Goal: Contribute content

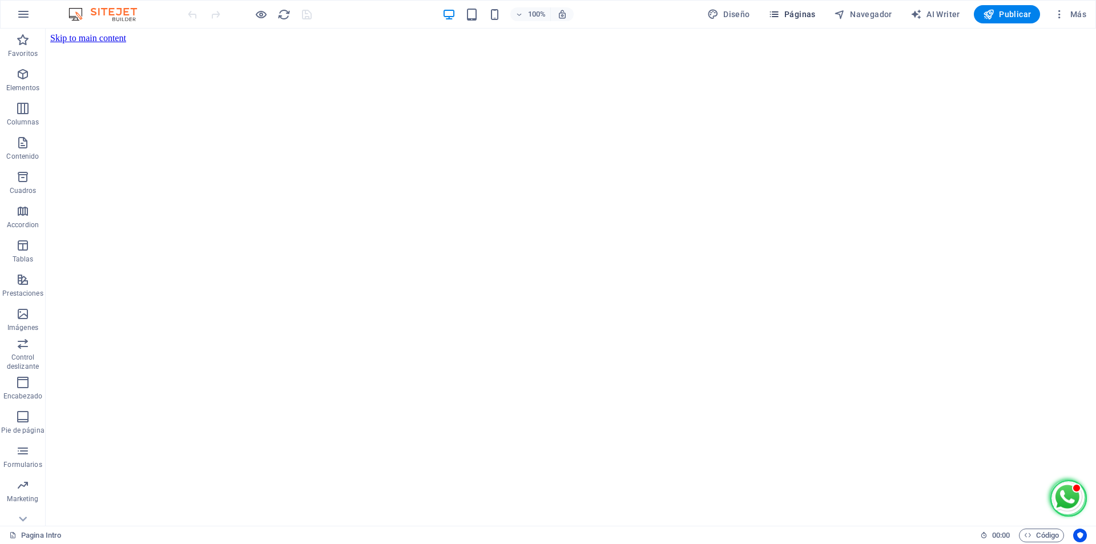
click at [796, 12] on span "Páginas" at bounding box center [791, 14] width 47 height 11
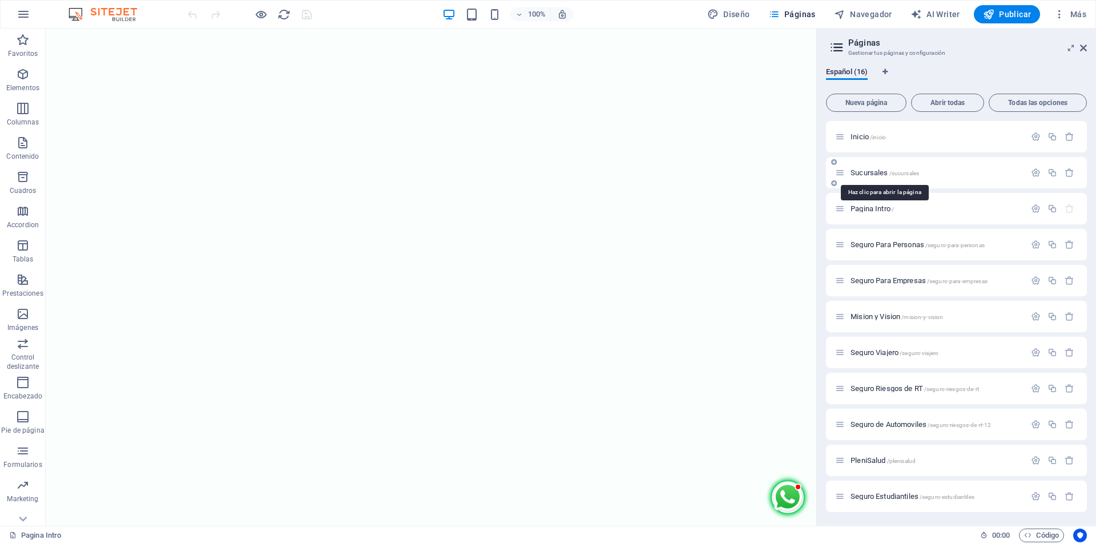
click at [883, 171] on span "Sucursales /sucursales" at bounding box center [884, 172] width 68 height 9
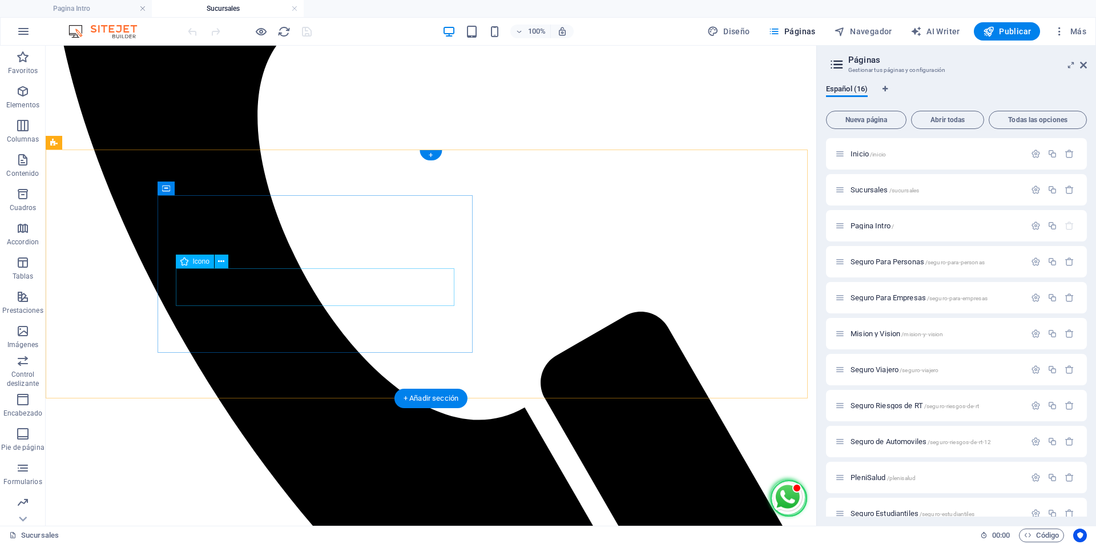
scroll to position [580, 0]
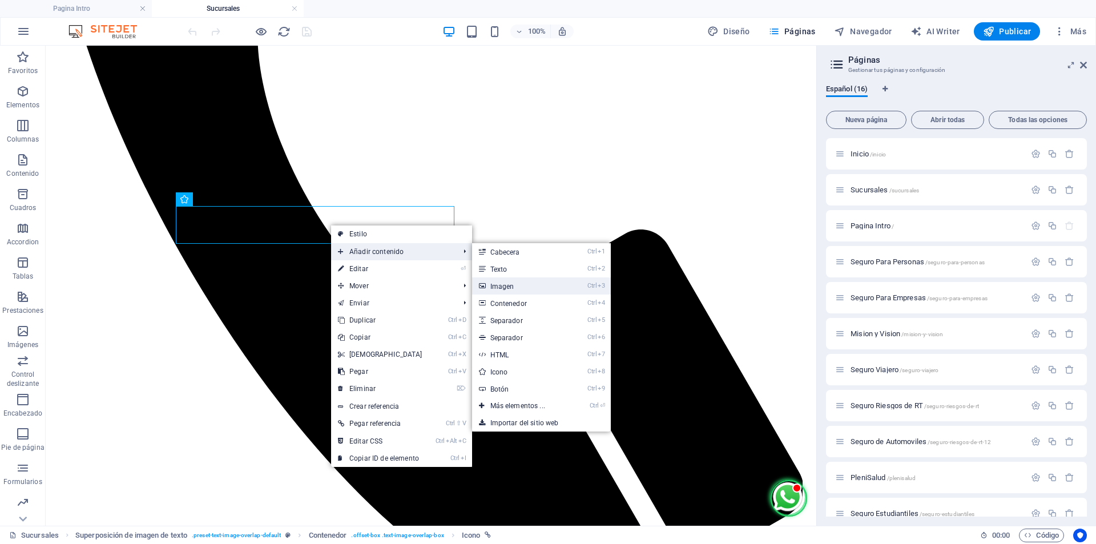
click at [505, 283] on link "Ctrl 3 Imagen" at bounding box center [520, 285] width 96 height 17
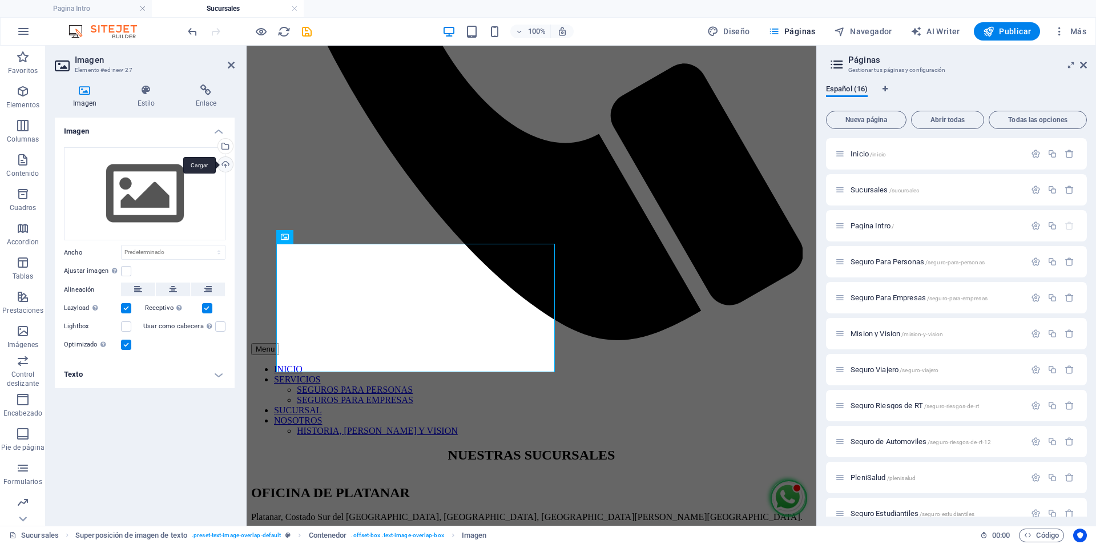
click at [225, 165] on div "Cargar" at bounding box center [224, 165] width 17 height 17
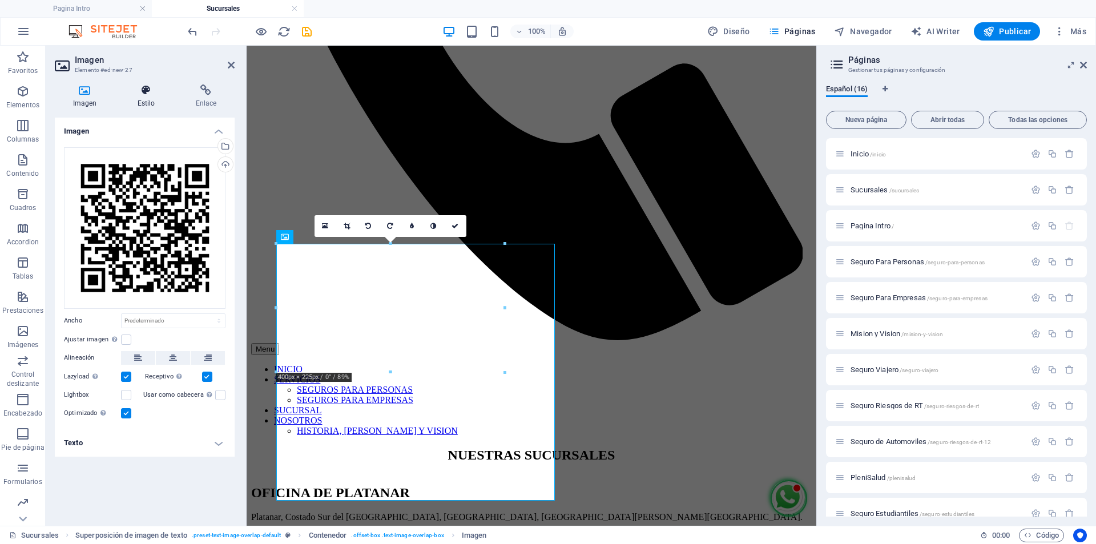
click at [149, 91] on icon at bounding box center [146, 89] width 54 height 11
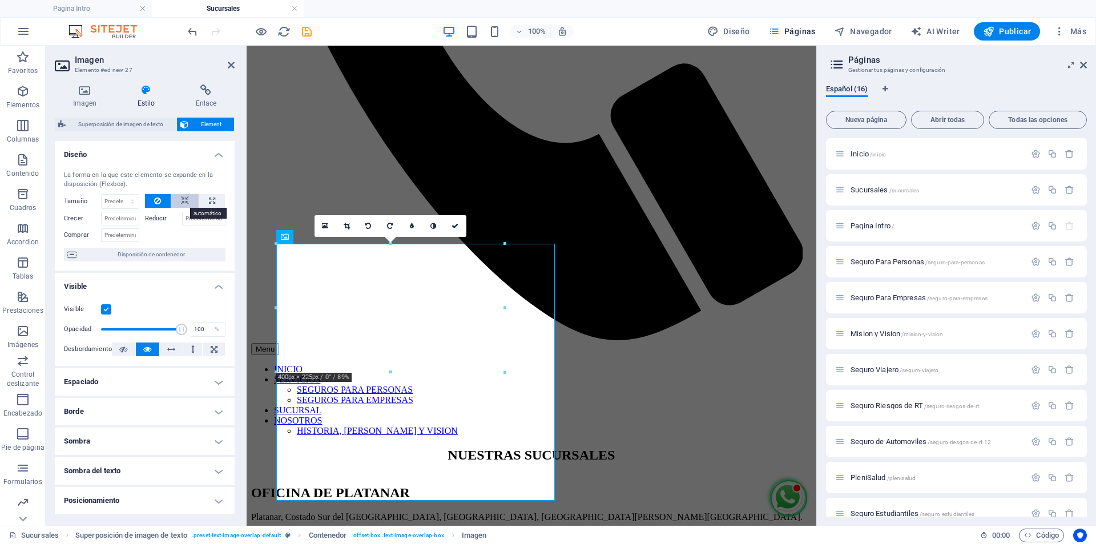
click at [181, 198] on icon at bounding box center [185, 201] width 8 height 14
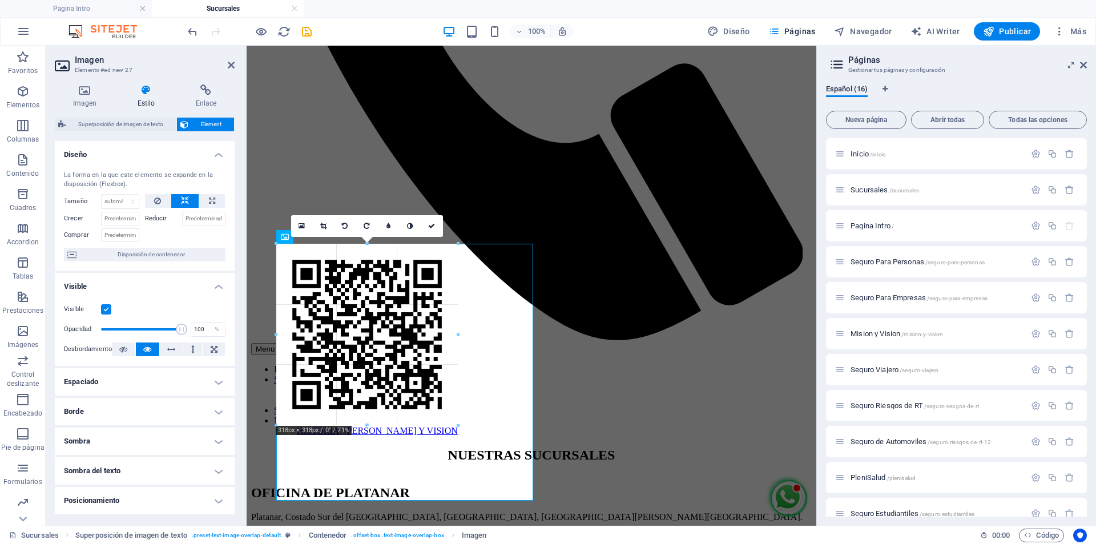
drag, startPoint x: 531, startPoint y: 241, endPoint x: 169, endPoint y: 273, distance: 363.8
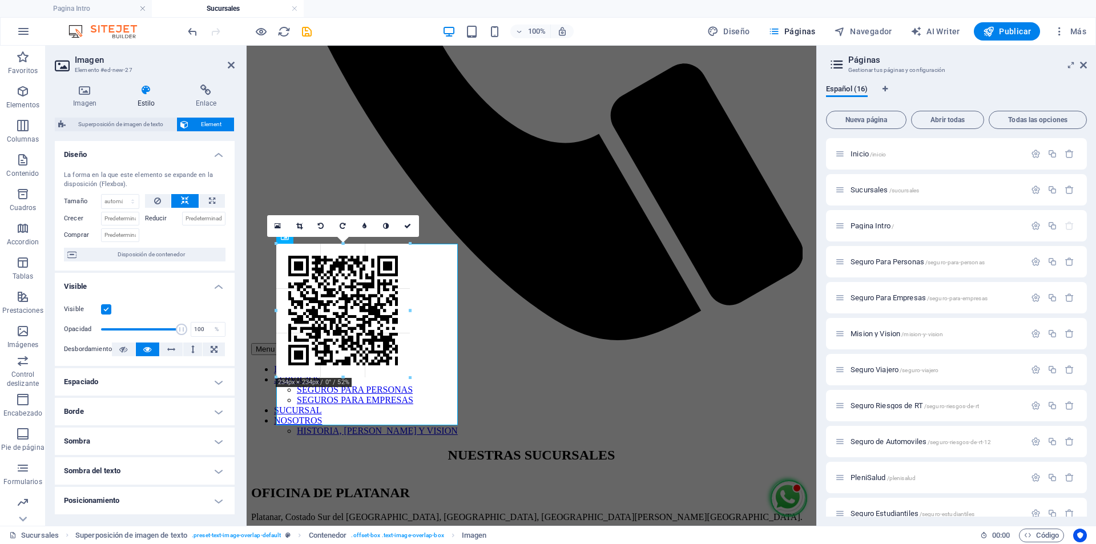
drag, startPoint x: 457, startPoint y: 244, endPoint x: 349, endPoint y: 297, distance: 120.5
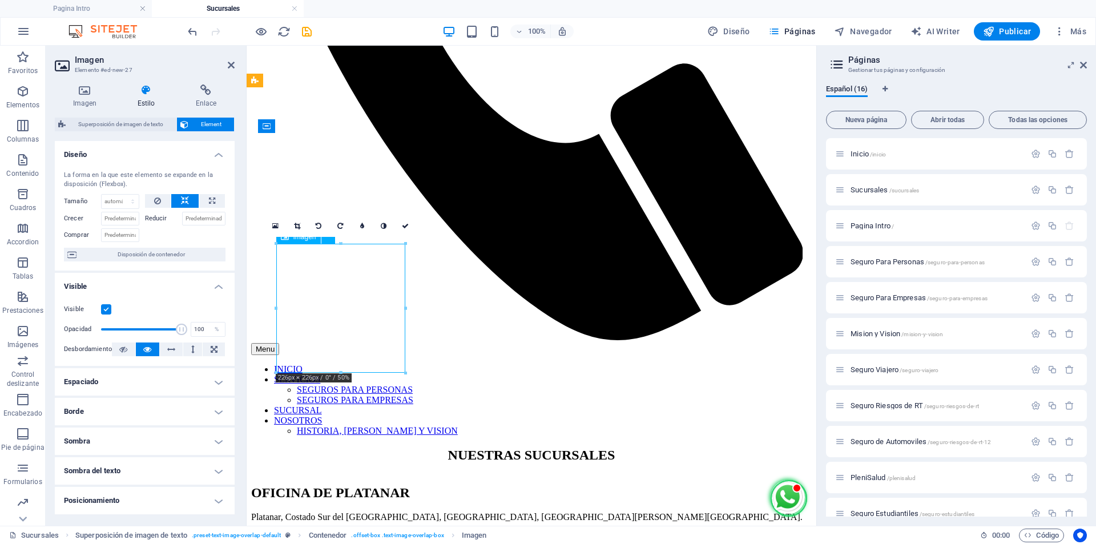
drag, startPoint x: 354, startPoint y: 301, endPoint x: 382, endPoint y: 281, distance: 34.7
drag, startPoint x: 372, startPoint y: 283, endPoint x: 372, endPoint y: 243, distance: 40.0
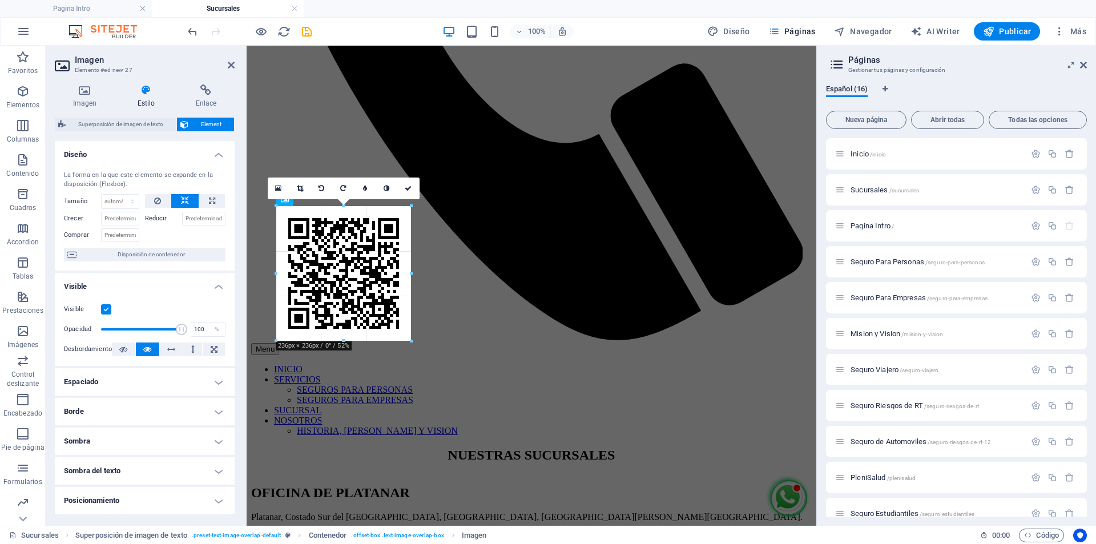
drag, startPoint x: 405, startPoint y: 334, endPoint x: 411, endPoint y: 330, distance: 7.4
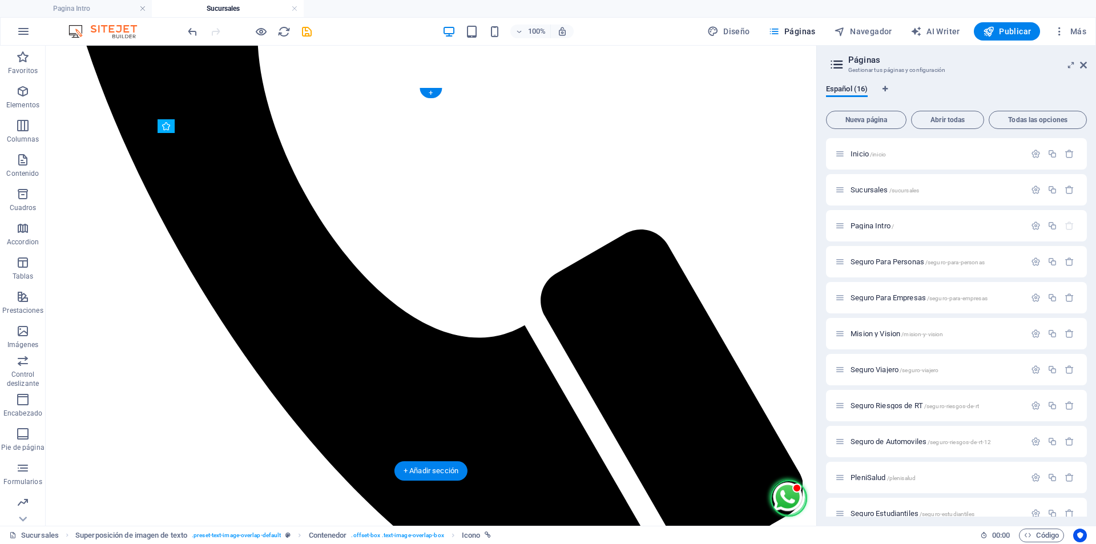
drag, startPoint x: 372, startPoint y: 358, endPoint x: 367, endPoint y: 385, distance: 27.3
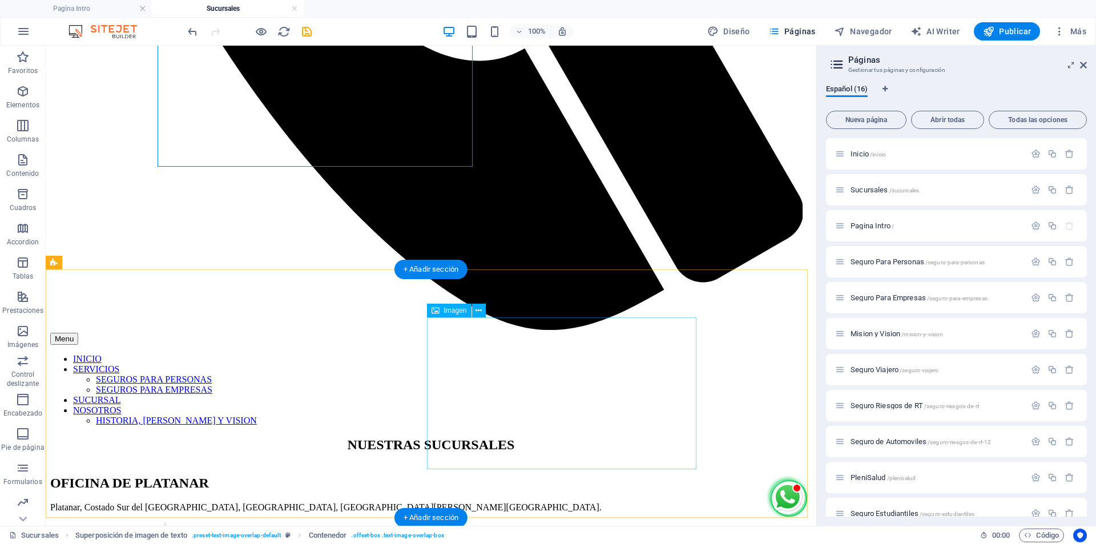
scroll to position [859, 0]
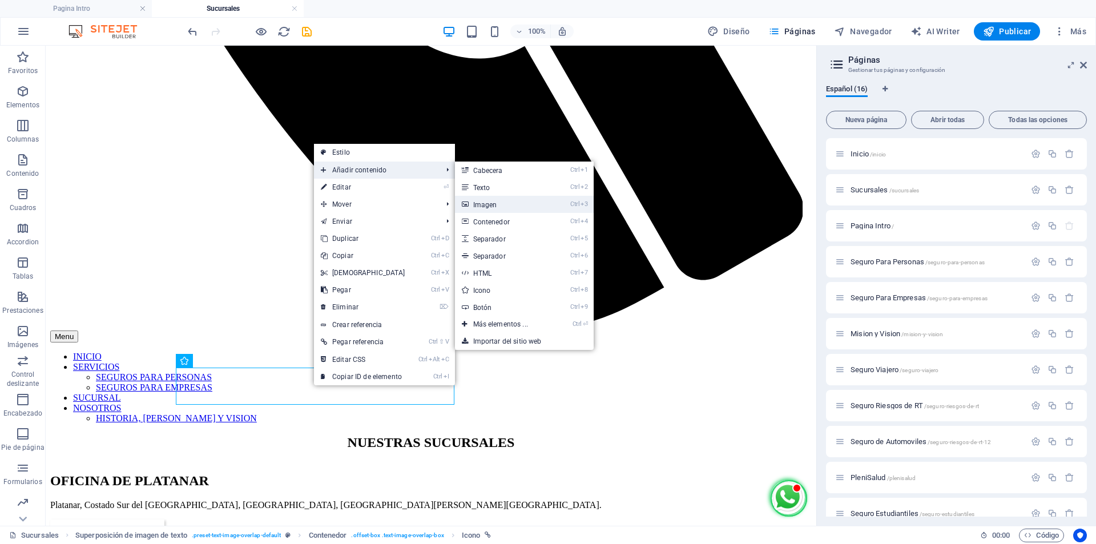
click at [493, 200] on link "Ctrl 3 Imagen" at bounding box center [503, 204] width 96 height 17
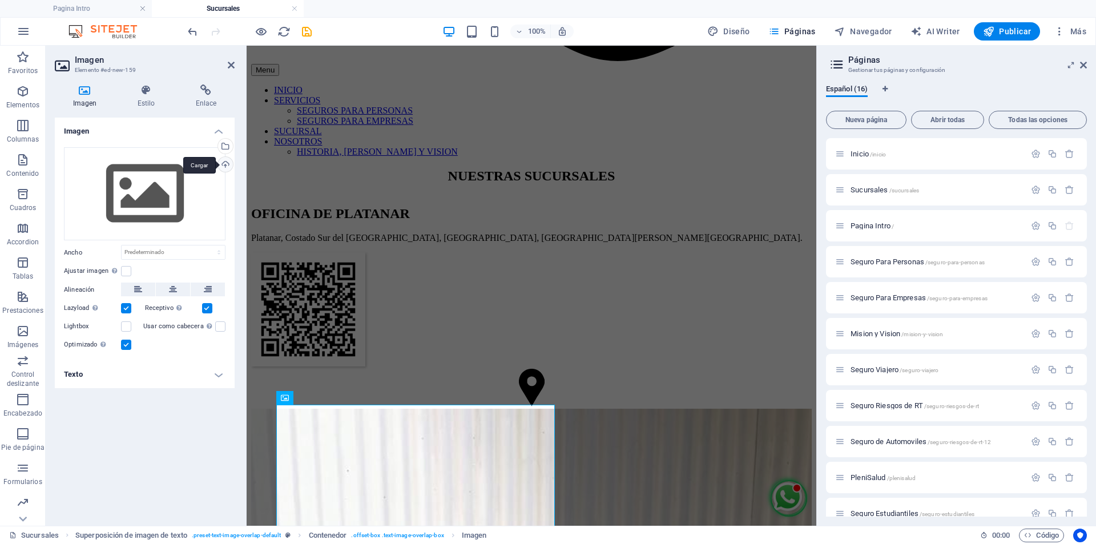
click at [229, 164] on div "Cargar" at bounding box center [224, 165] width 17 height 17
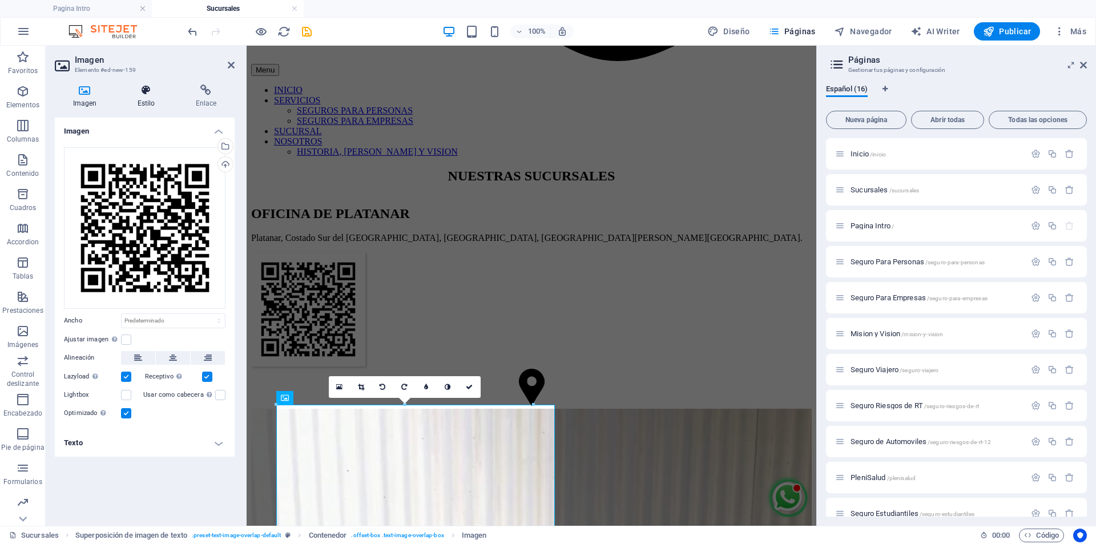
click at [136, 96] on h4 "Estilo" at bounding box center [148, 96] width 58 height 24
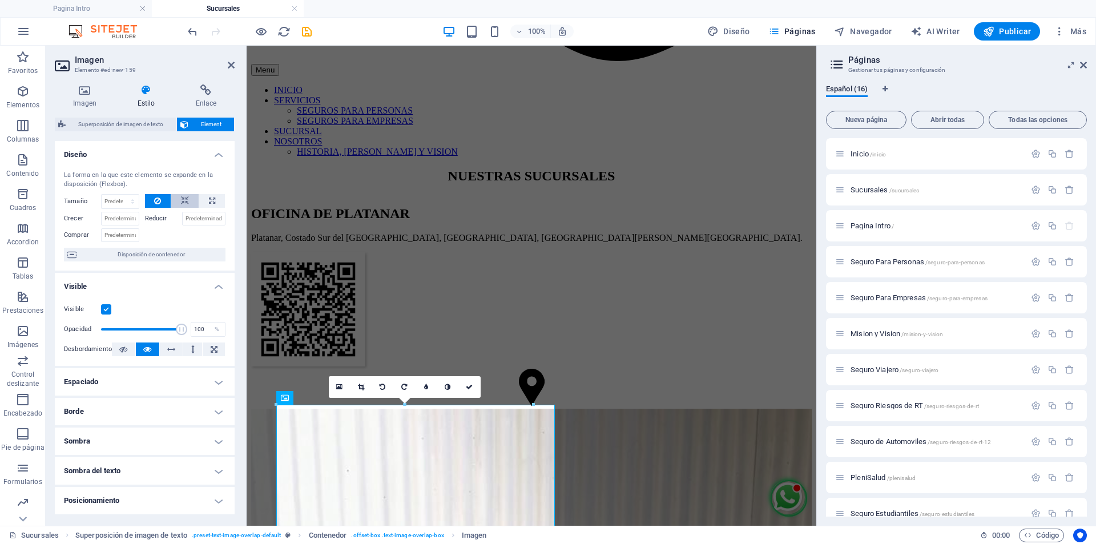
click at [187, 198] on icon at bounding box center [185, 201] width 8 height 14
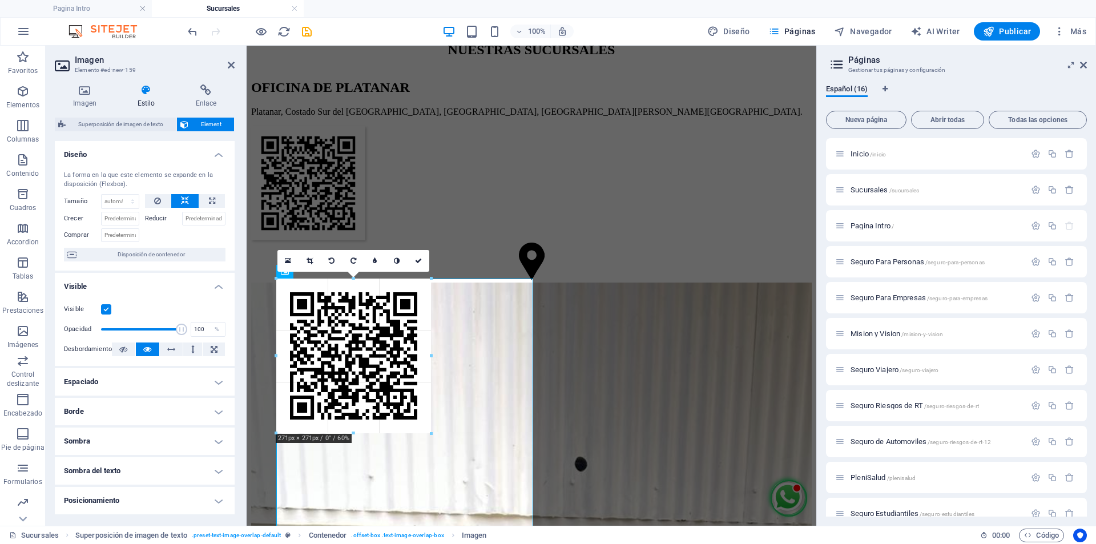
scroll to position [981, 0]
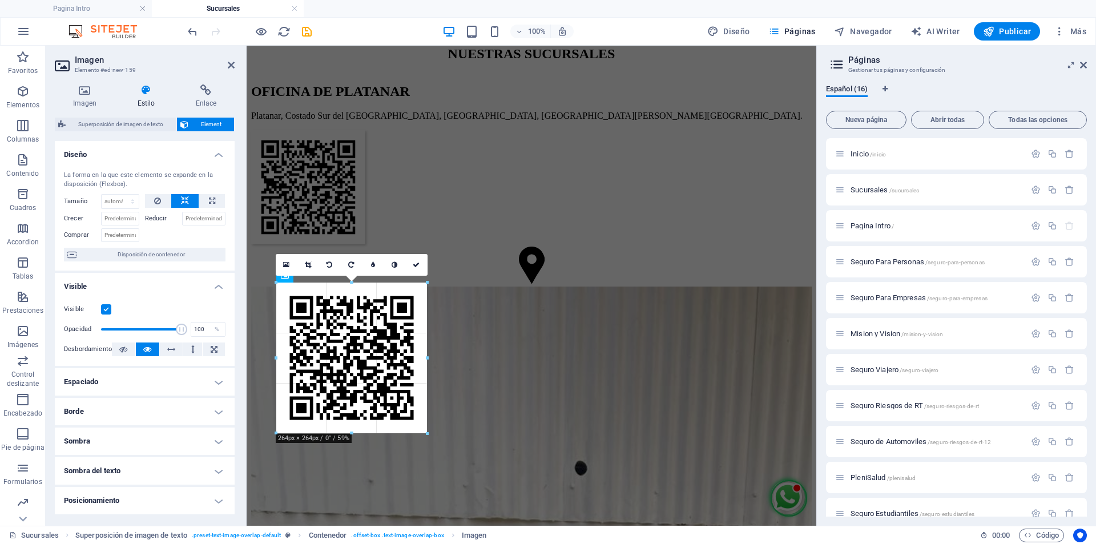
drag, startPoint x: 534, startPoint y: 432, endPoint x: 380, endPoint y: 322, distance: 188.6
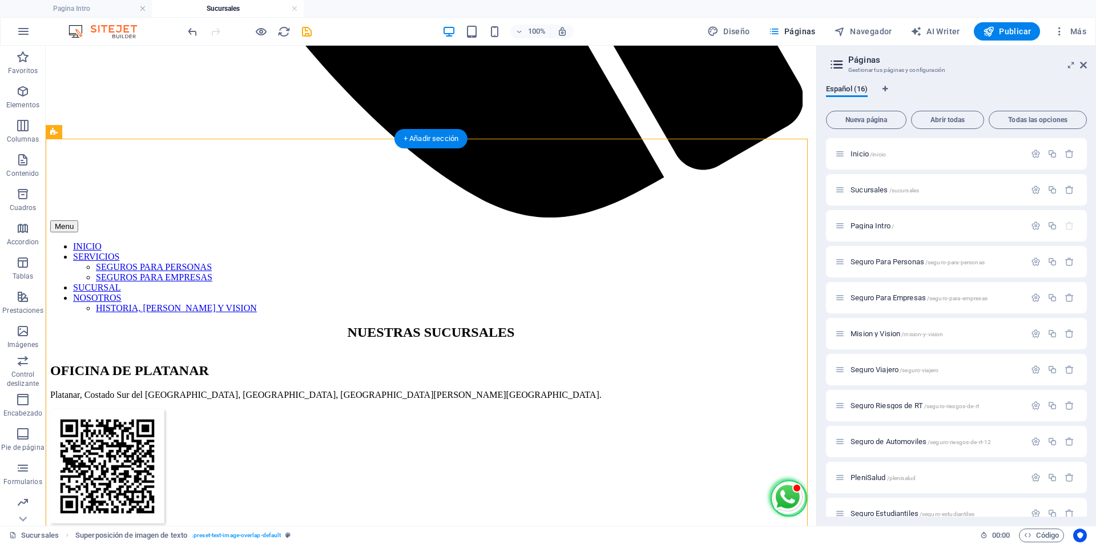
scroll to position [1010, 0]
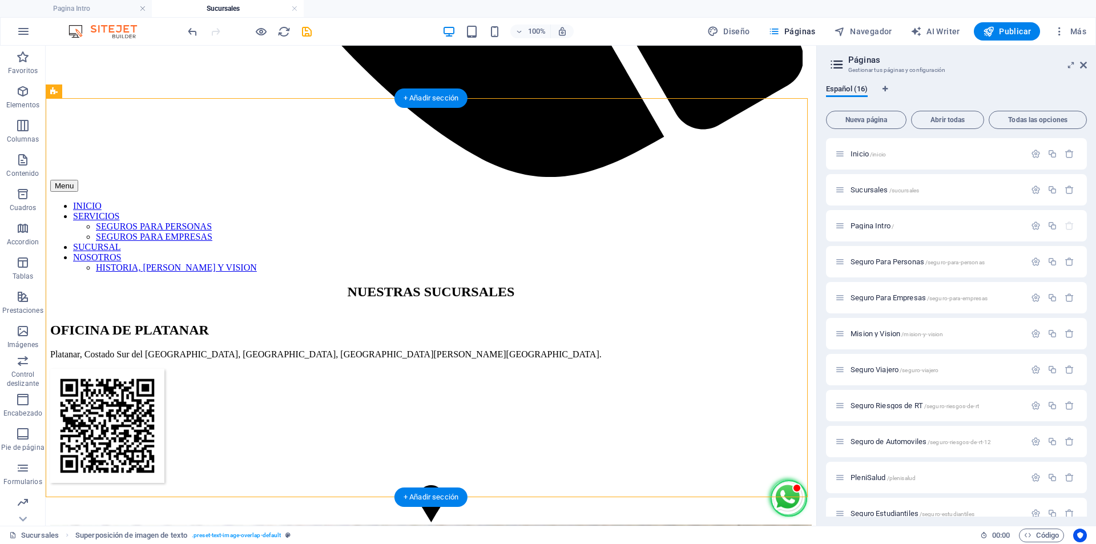
drag, startPoint x: 233, startPoint y: 272, endPoint x: 261, endPoint y: 429, distance: 160.0
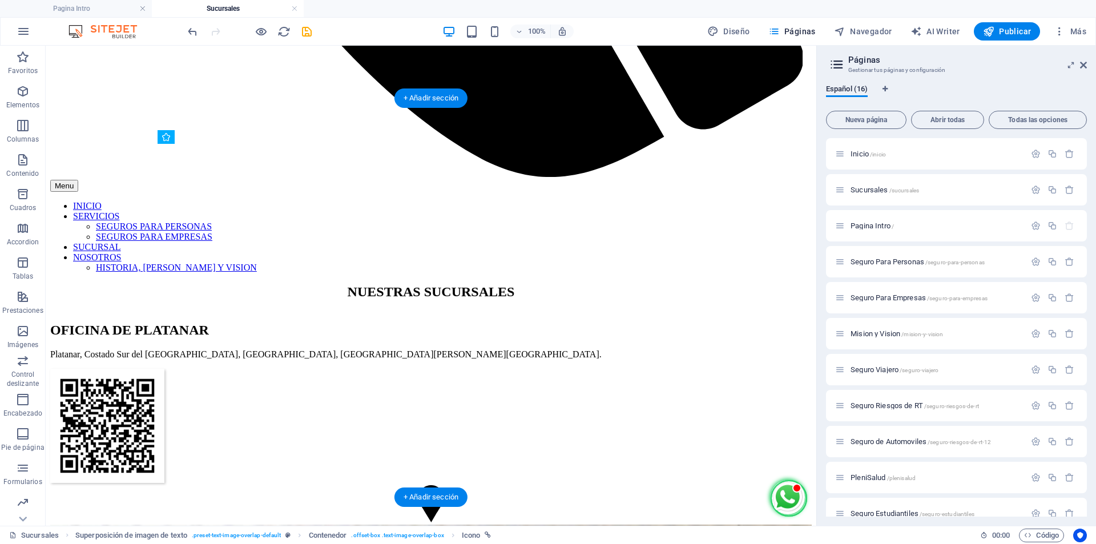
drag, startPoint x: 143, startPoint y: 231, endPoint x: 347, endPoint y: 423, distance: 279.8
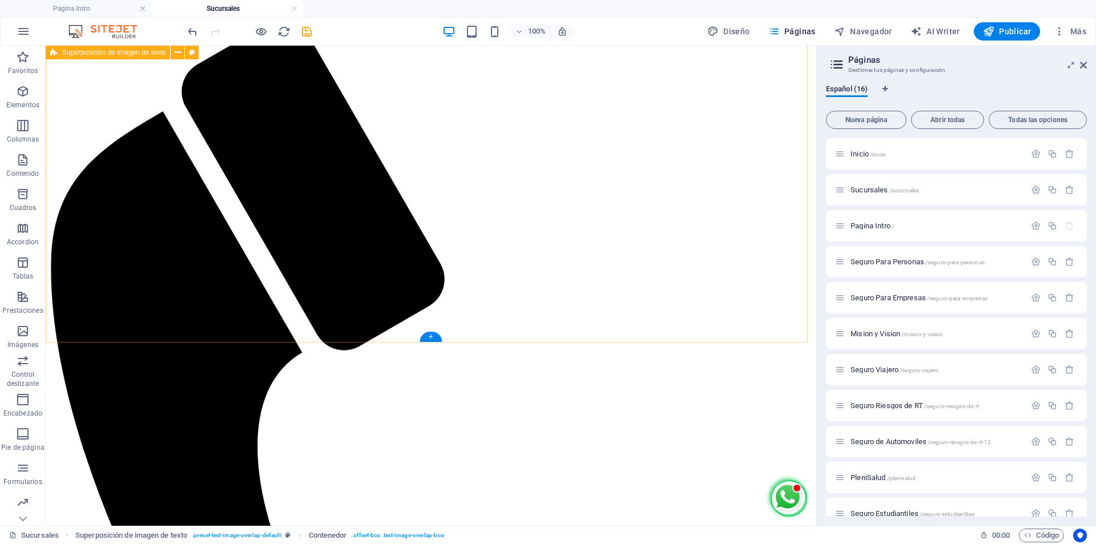
scroll to position [96, 0]
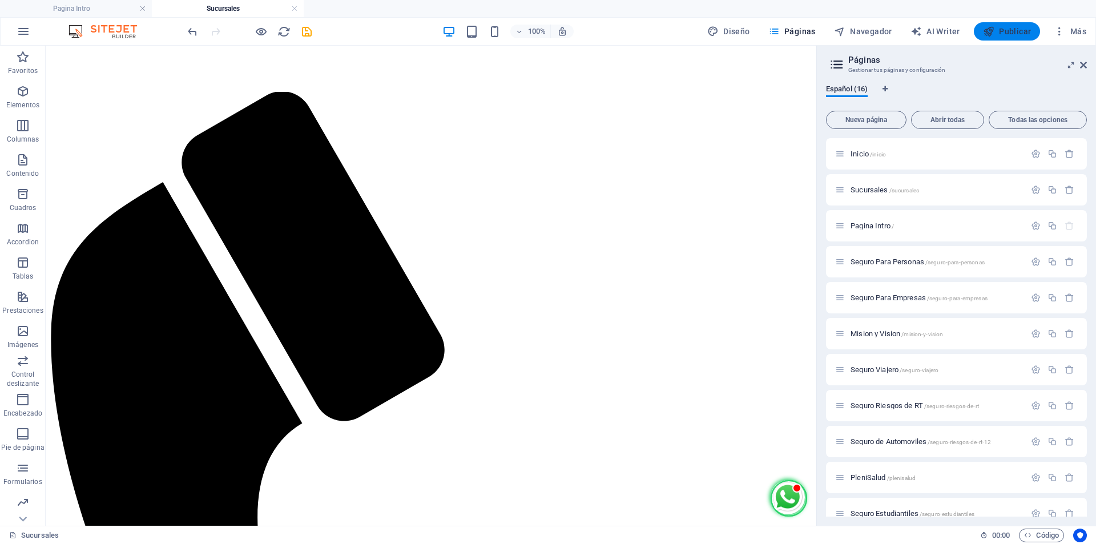
click at [1006, 34] on span "Publicar" at bounding box center [1007, 31] width 49 height 11
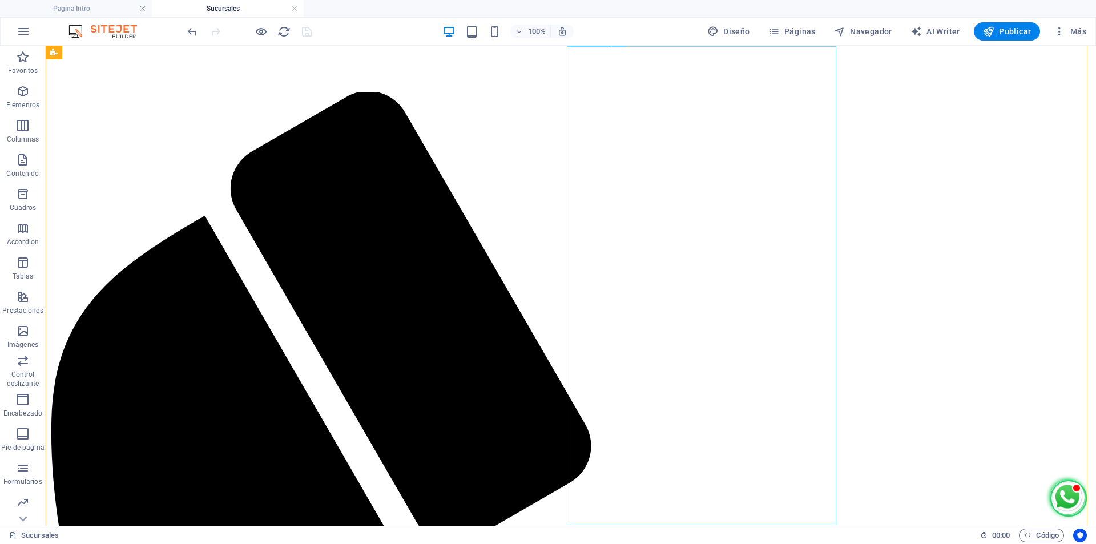
scroll to position [72, 0]
